Goal: Entertainment & Leisure: Consume media (video, audio)

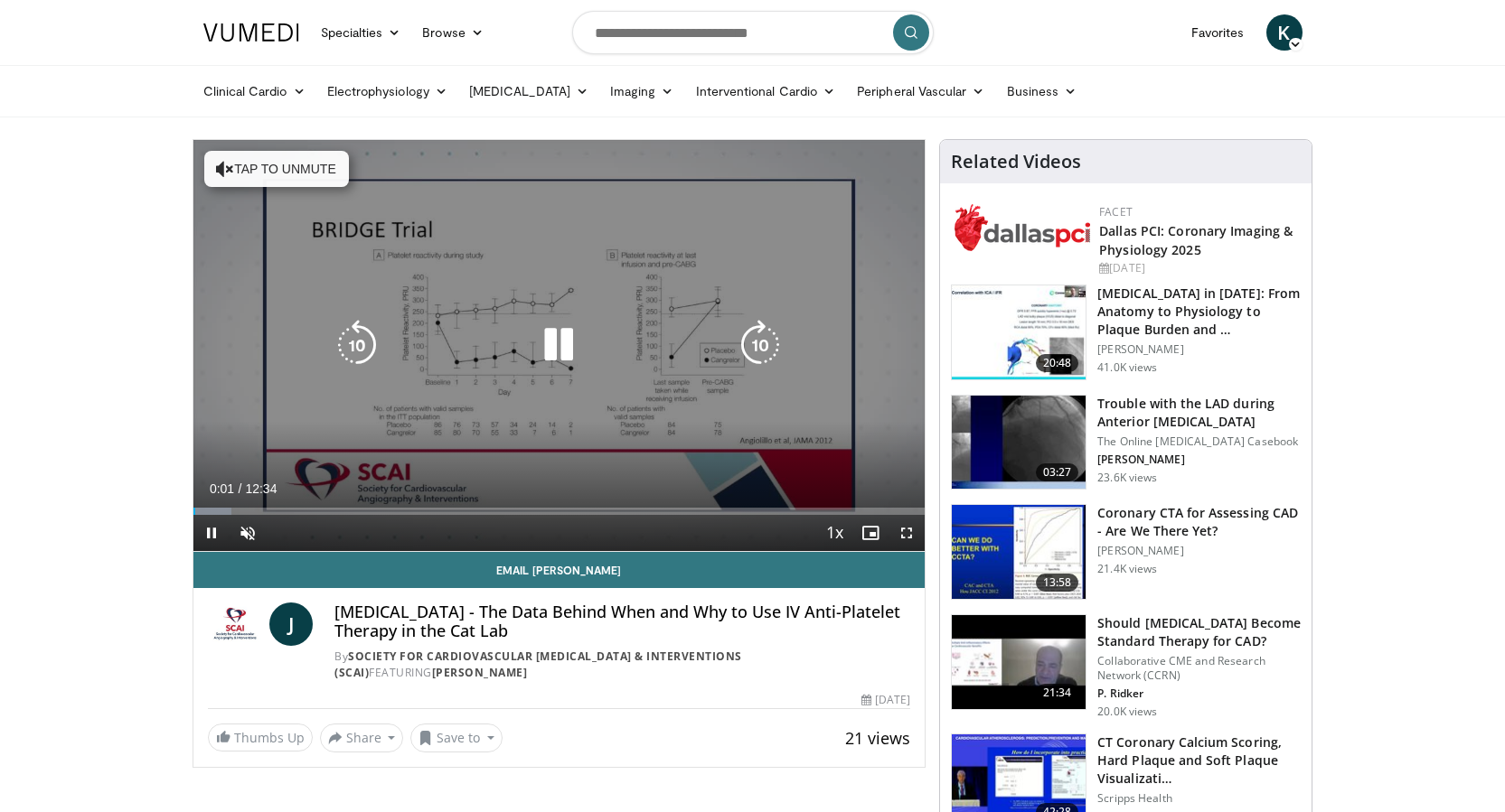
click at [306, 173] on button "Tap to unmute" at bounding box center [277, 168] width 144 height 36
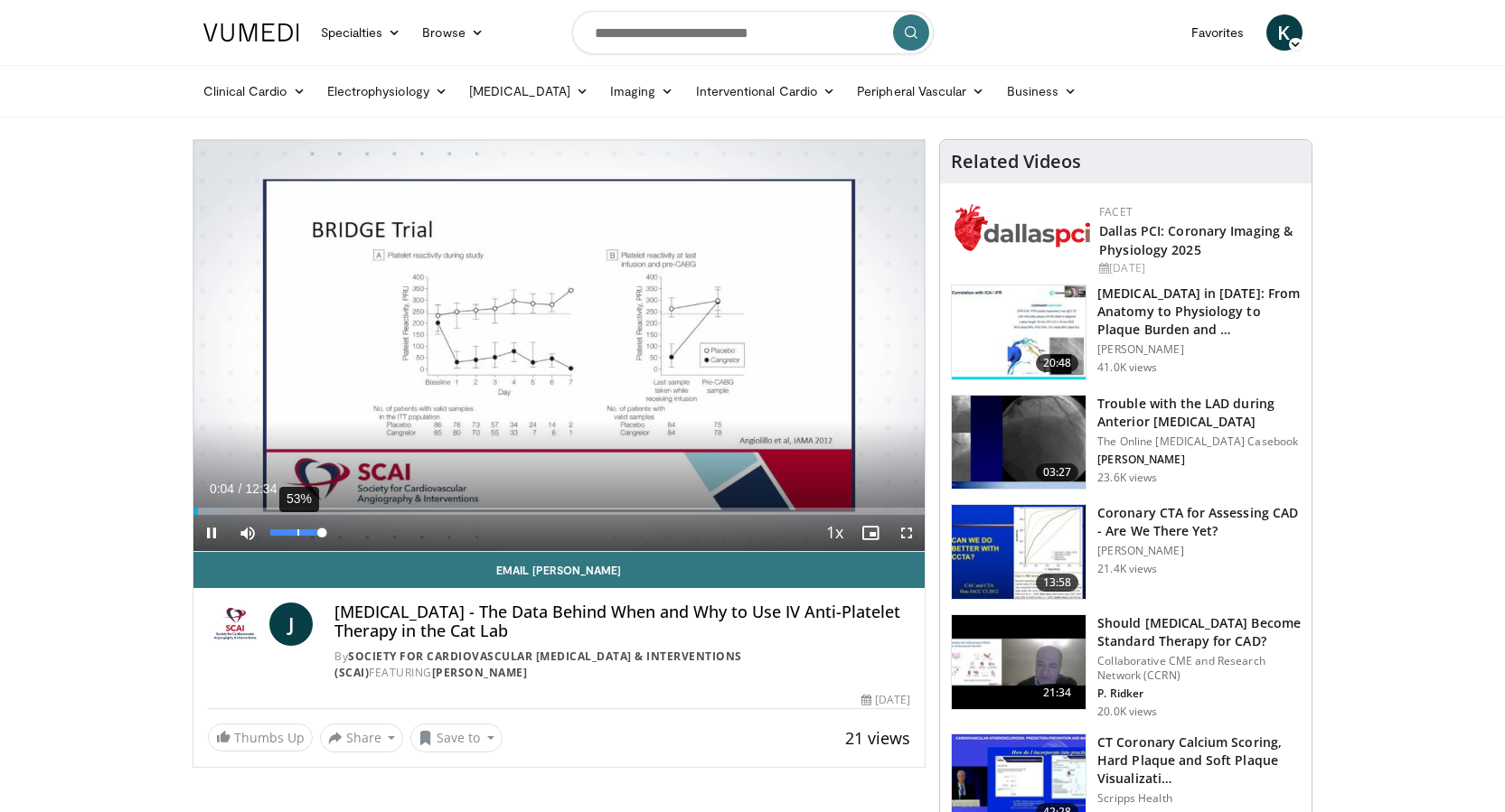
click at [296, 526] on div "53%" at bounding box center [296, 533] width 63 height 36
click at [290, 532] on div "39%" at bounding box center [295, 533] width 52 height 6
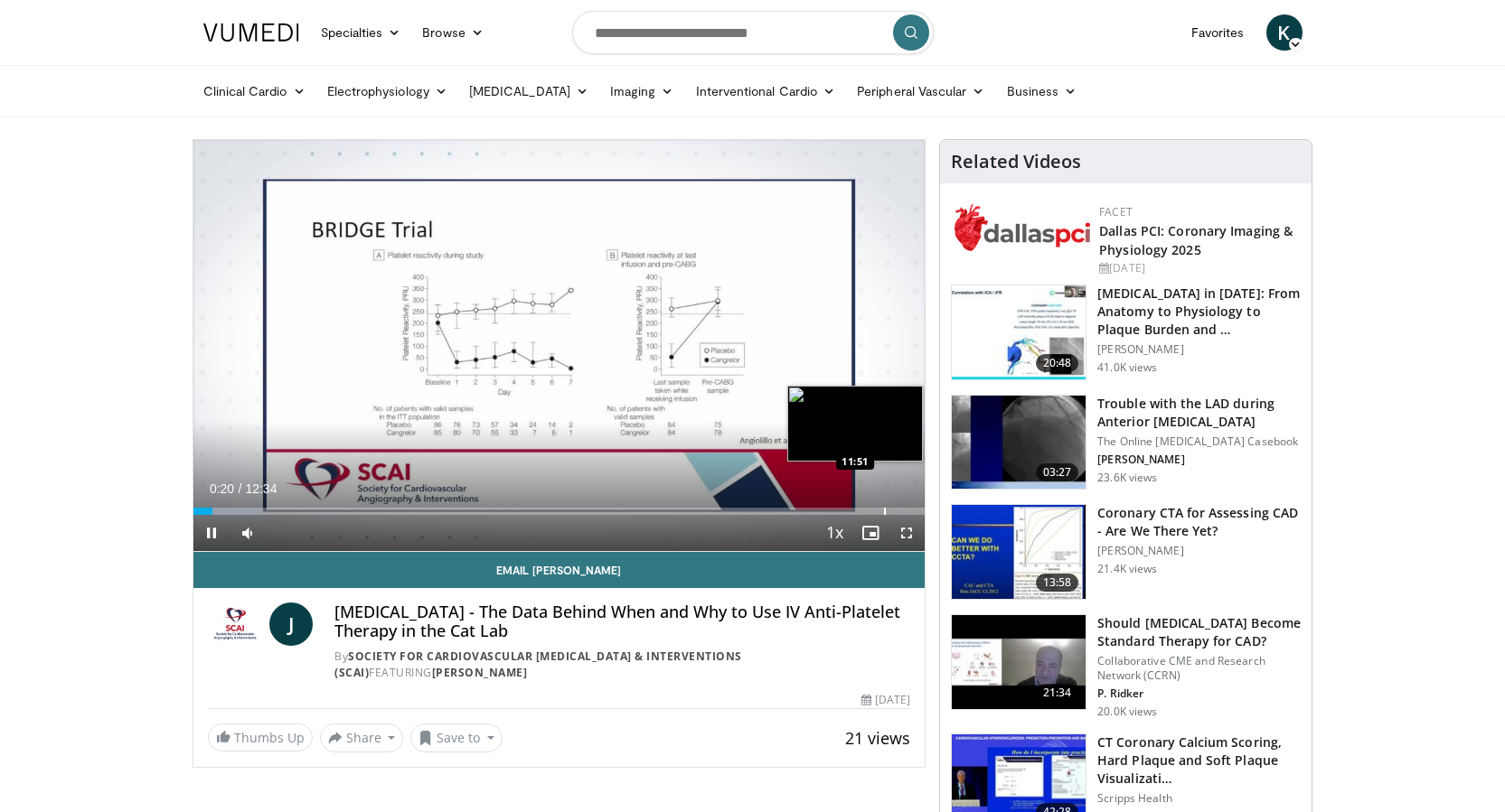
click at [884, 507] on div "Progress Bar" at bounding box center [884, 510] width 2 height 7
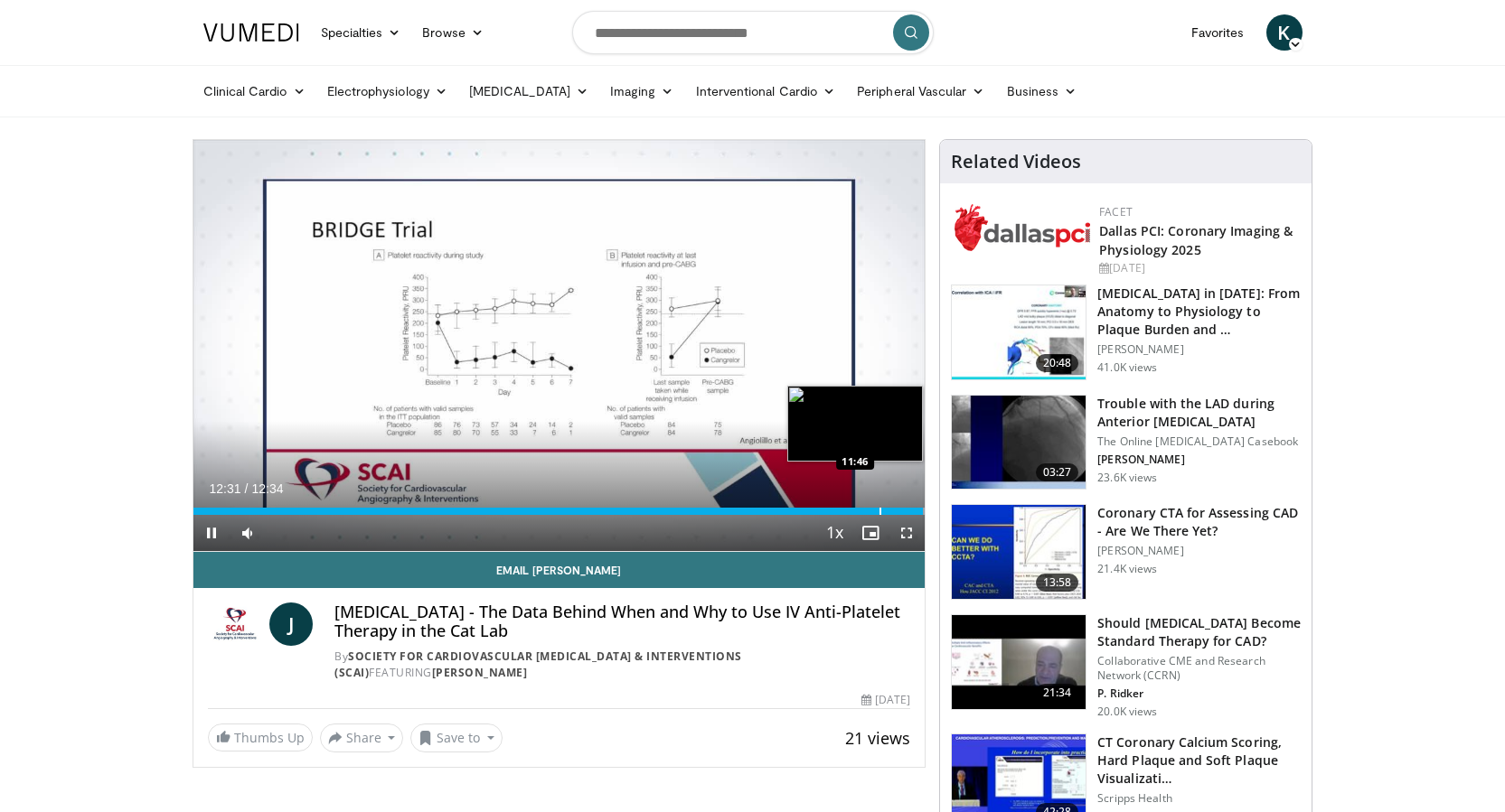
click at [880, 508] on div "Progress Bar" at bounding box center [881, 510] width 2 height 7
click at [211, 532] on div "10 seconds Tap to unmute" at bounding box center [559, 346] width 732 height 411
